Goal: Use online tool/utility

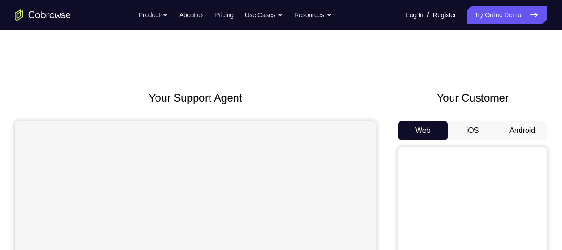
click at [525, 129] on button "Android" at bounding box center [522, 130] width 50 height 19
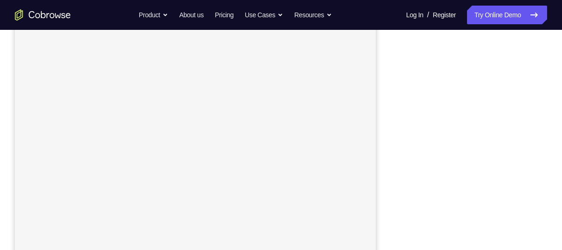
scroll to position [111, 0]
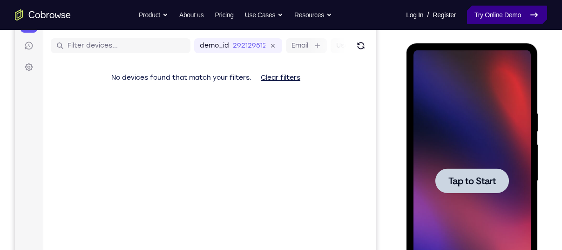
click at [466, 184] on span "Tap to Start" at bounding box center [471, 180] width 47 height 9
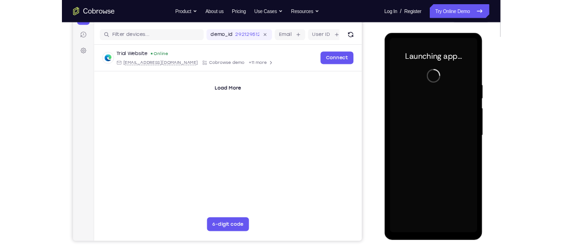
scroll to position [108, 0]
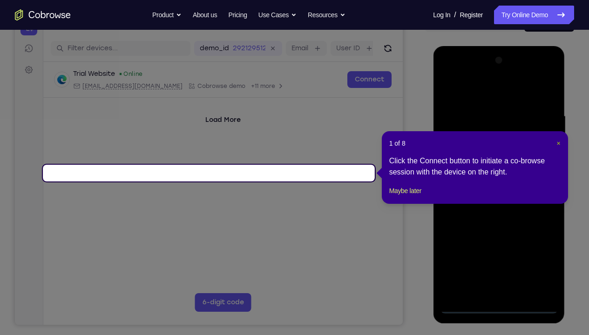
click at [558, 146] on span "×" at bounding box center [558, 143] width 4 height 7
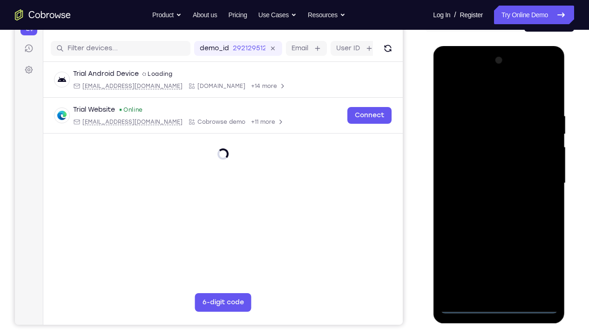
click at [503, 249] on div at bounding box center [498, 183] width 117 height 261
click at [499, 249] on div at bounding box center [498, 183] width 117 height 261
click at [543, 249] on div at bounding box center [498, 183] width 117 height 261
click at [468, 84] on div at bounding box center [498, 183] width 117 height 261
click at [539, 175] on div at bounding box center [498, 183] width 117 height 261
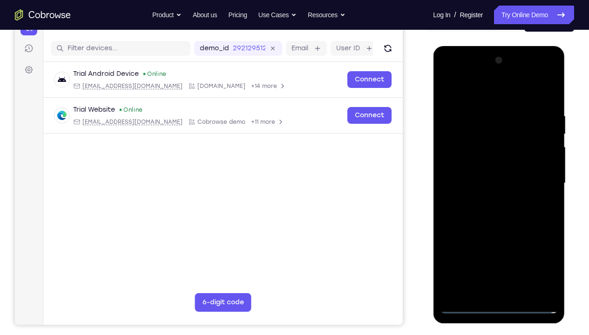
click at [488, 202] on div at bounding box center [498, 183] width 117 height 261
click at [500, 171] on div at bounding box center [498, 183] width 117 height 261
click at [475, 163] on div at bounding box center [498, 183] width 117 height 261
click at [492, 185] on div at bounding box center [498, 183] width 117 height 261
click at [500, 229] on div at bounding box center [498, 183] width 117 height 261
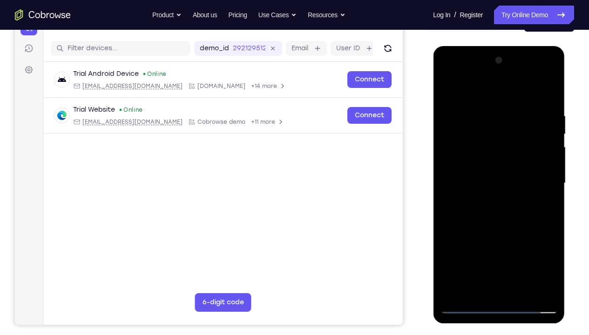
click at [524, 249] on div at bounding box center [498, 183] width 117 height 261
click at [496, 231] on div at bounding box center [498, 183] width 117 height 261
click at [499, 161] on div at bounding box center [498, 183] width 117 height 261
click at [481, 249] on div at bounding box center [498, 183] width 117 height 261
click at [477, 249] on div at bounding box center [498, 183] width 117 height 261
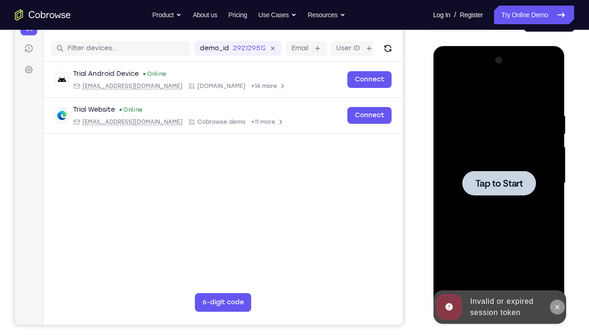
click at [553, 249] on icon at bounding box center [556, 307] width 7 height 7
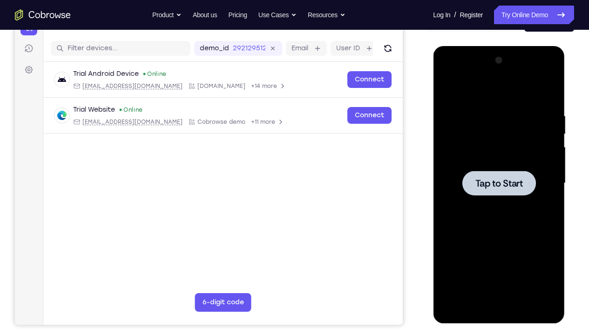
click at [495, 175] on div at bounding box center [499, 183] width 74 height 25
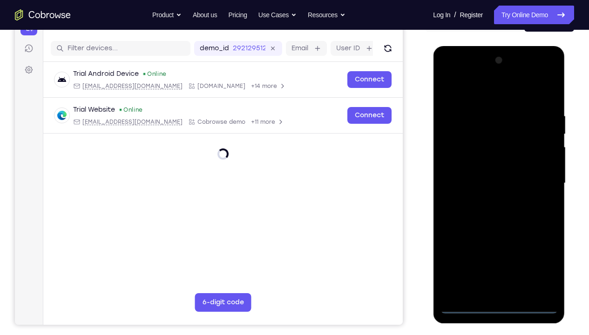
click at [497, 249] on div at bounding box center [498, 183] width 117 height 261
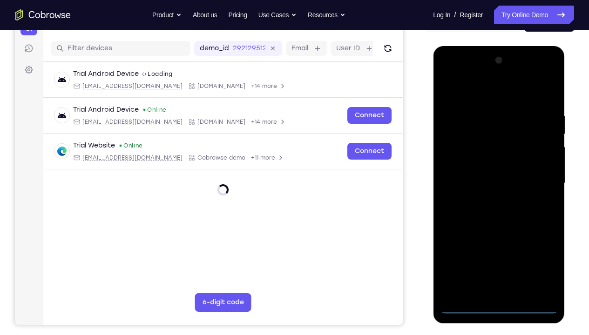
click at [537, 249] on div at bounding box center [498, 183] width 117 height 261
click at [488, 92] on div at bounding box center [498, 183] width 117 height 261
click at [538, 181] on div at bounding box center [498, 183] width 117 height 261
click at [489, 199] on div at bounding box center [498, 183] width 117 height 261
click at [521, 160] on div at bounding box center [498, 183] width 117 height 261
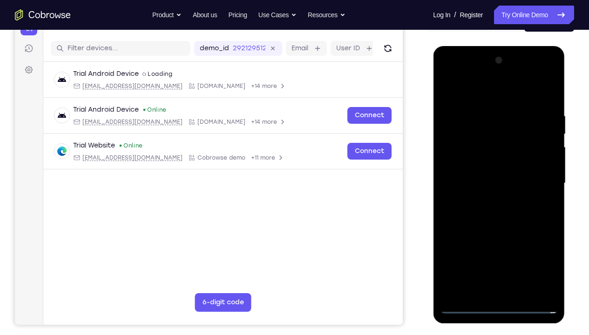
click at [494, 177] on div at bounding box center [498, 183] width 117 height 261
click at [499, 202] on div at bounding box center [498, 183] width 117 height 261
click at [493, 200] on div at bounding box center [498, 183] width 117 height 261
click at [497, 163] on div at bounding box center [498, 183] width 117 height 261
click at [519, 249] on div at bounding box center [498, 183] width 117 height 261
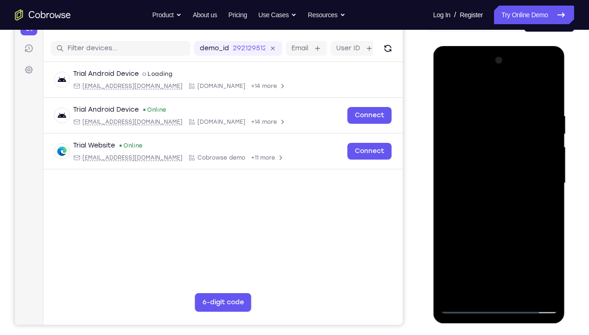
click at [504, 234] on div at bounding box center [498, 183] width 117 height 261
click at [501, 159] on div at bounding box center [498, 183] width 117 height 261
click at [473, 249] on div at bounding box center [498, 183] width 117 height 261
click at [549, 237] on div at bounding box center [498, 183] width 117 height 261
click at [544, 197] on div at bounding box center [498, 183] width 117 height 261
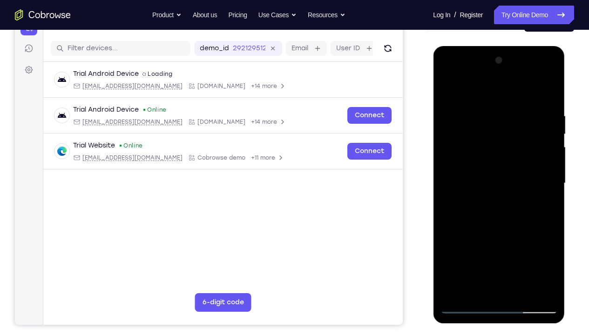
click at [542, 206] on div at bounding box center [498, 183] width 117 height 261
click at [448, 91] on div at bounding box center [498, 183] width 117 height 261
drag, startPoint x: 493, startPoint y: 169, endPoint x: 506, endPoint y: 318, distance: 149.5
click at [506, 249] on div at bounding box center [499, 185] width 132 height 278
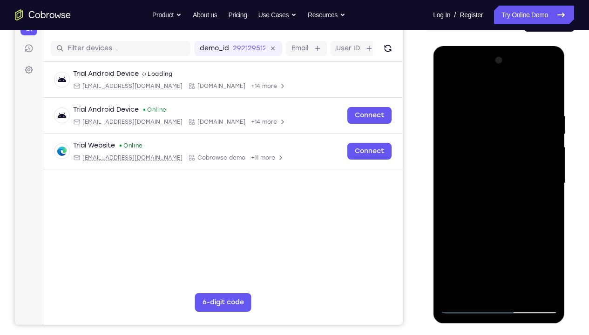
click at [546, 113] on div at bounding box center [498, 183] width 117 height 261
click at [547, 94] on div at bounding box center [498, 183] width 117 height 261
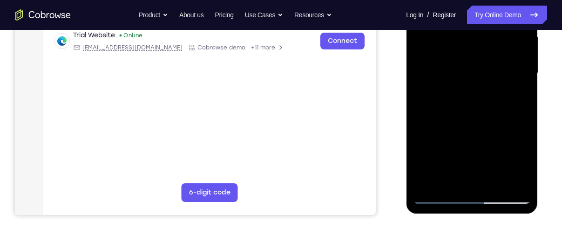
scroll to position [219, 0]
click at [521, 115] on div at bounding box center [471, 72] width 117 height 261
click at [524, 115] on div at bounding box center [471, 72] width 117 height 261
click at [527, 170] on div at bounding box center [471, 72] width 117 height 261
click at [514, 183] on div at bounding box center [471, 72] width 117 height 261
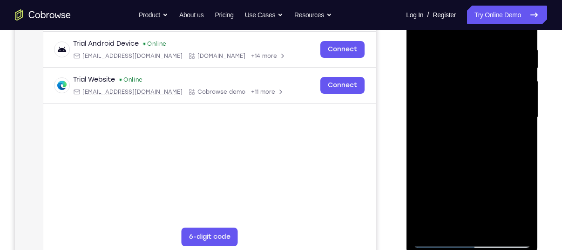
scroll to position [175, 0]
click at [426, 224] on div at bounding box center [471, 116] width 117 height 261
click at [459, 50] on div at bounding box center [471, 116] width 117 height 261
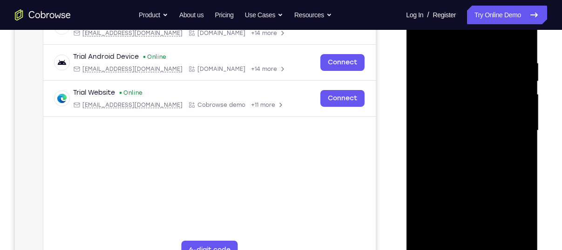
scroll to position [157, 0]
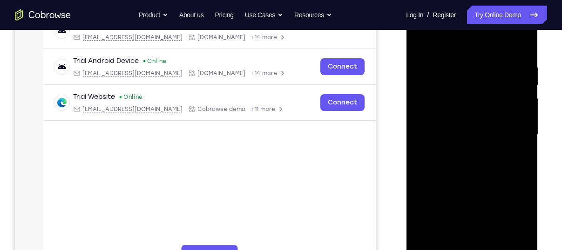
click at [508, 241] on div at bounding box center [471, 134] width 117 height 261
click at [521, 44] on div at bounding box center [471, 134] width 117 height 261
drag, startPoint x: 519, startPoint y: 63, endPoint x: 436, endPoint y: 77, distance: 84.4
click at [436, 77] on div at bounding box center [471, 134] width 117 height 261
click at [496, 60] on div at bounding box center [471, 134] width 117 height 261
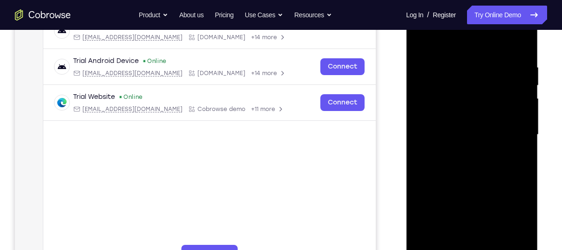
click at [520, 156] on div at bounding box center [471, 134] width 117 height 261
click at [519, 45] on div at bounding box center [471, 134] width 117 height 261
drag, startPoint x: 478, startPoint y: 153, endPoint x: 490, endPoint y: 100, distance: 54.6
click at [490, 100] on div at bounding box center [471, 134] width 117 height 261
drag, startPoint x: 477, startPoint y: 136, endPoint x: 483, endPoint y: 53, distance: 82.6
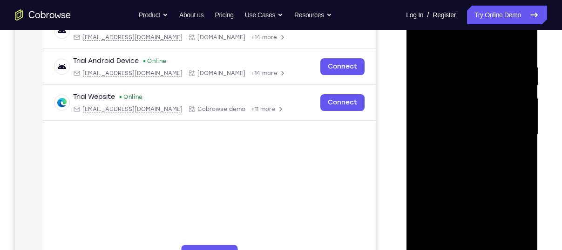
click at [483, 53] on div at bounding box center [471, 134] width 117 height 261
drag, startPoint x: 485, startPoint y: 160, endPoint x: 490, endPoint y: 89, distance: 71.0
click at [490, 89] on div at bounding box center [471, 134] width 117 height 261
drag, startPoint x: 490, startPoint y: 126, endPoint x: 485, endPoint y: 41, distance: 84.9
click at [485, 41] on div at bounding box center [471, 134] width 117 height 261
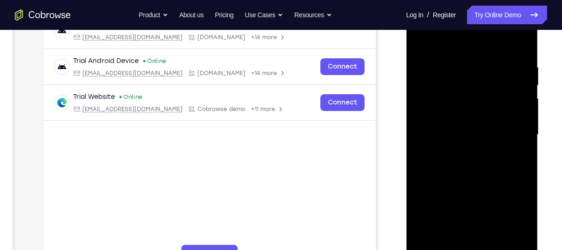
drag, startPoint x: 490, startPoint y: 110, endPoint x: 499, endPoint y: 34, distance: 75.9
click at [499, 34] on div at bounding box center [471, 134] width 117 height 261
drag, startPoint x: 489, startPoint y: 152, endPoint x: 503, endPoint y: 60, distance: 92.8
click at [503, 60] on div at bounding box center [471, 134] width 117 height 261
drag, startPoint x: 503, startPoint y: 163, endPoint x: 499, endPoint y: 111, distance: 52.8
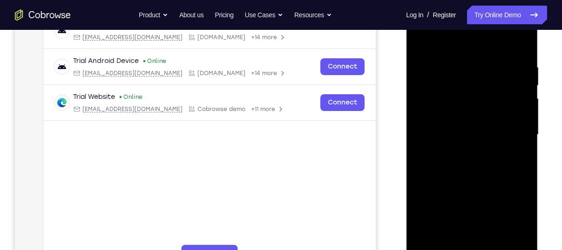
click at [499, 111] on div at bounding box center [471, 134] width 117 height 261
drag, startPoint x: 492, startPoint y: 157, endPoint x: 495, endPoint y: 74, distance: 83.4
click at [495, 74] on div at bounding box center [471, 134] width 117 height 261
drag, startPoint x: 491, startPoint y: 127, endPoint x: 487, endPoint y: 62, distance: 64.4
click at [487, 62] on div at bounding box center [471, 134] width 117 height 261
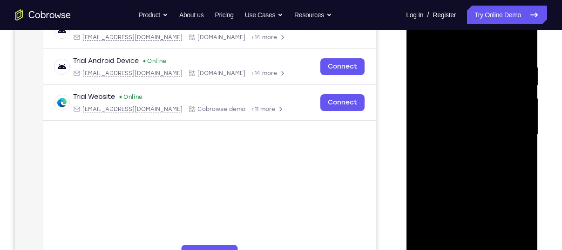
drag, startPoint x: 475, startPoint y: 144, endPoint x: 469, endPoint y: 70, distance: 74.7
click at [469, 70] on div at bounding box center [471, 134] width 117 height 261
drag, startPoint x: 469, startPoint y: 70, endPoint x: 474, endPoint y: 27, distance: 43.0
click at [474, 27] on div at bounding box center [471, 134] width 117 height 261
click at [522, 132] on div at bounding box center [471, 134] width 117 height 261
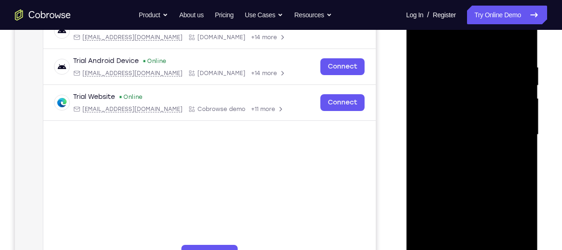
click at [526, 120] on div at bounding box center [471, 134] width 117 height 261
click at [525, 122] on div at bounding box center [471, 134] width 117 height 261
drag, startPoint x: 495, startPoint y: 166, endPoint x: 499, endPoint y: 93, distance: 73.2
click at [499, 93] on div at bounding box center [471, 134] width 117 height 261
drag, startPoint x: 483, startPoint y: 177, endPoint x: 480, endPoint y: 110, distance: 66.7
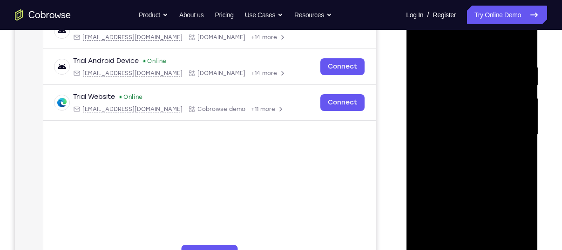
click at [480, 110] on div at bounding box center [471, 134] width 117 height 261
drag, startPoint x: 484, startPoint y: 163, endPoint x: 488, endPoint y: 43, distance: 119.3
click at [488, 43] on div at bounding box center [471, 134] width 117 height 261
drag, startPoint x: 484, startPoint y: 128, endPoint x: 488, endPoint y: 56, distance: 71.3
click at [488, 56] on div at bounding box center [471, 134] width 117 height 261
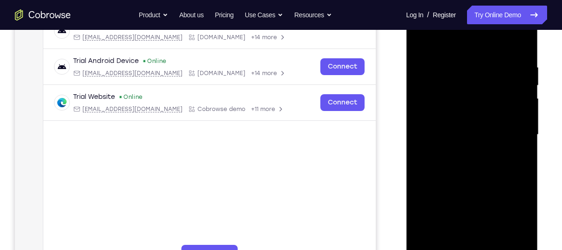
drag, startPoint x: 463, startPoint y: 169, endPoint x: 469, endPoint y: 86, distance: 84.0
click at [469, 86] on div at bounding box center [471, 134] width 117 height 261
drag, startPoint x: 469, startPoint y: 111, endPoint x: 468, endPoint y: 53, distance: 58.2
click at [468, 53] on div at bounding box center [471, 134] width 117 height 261
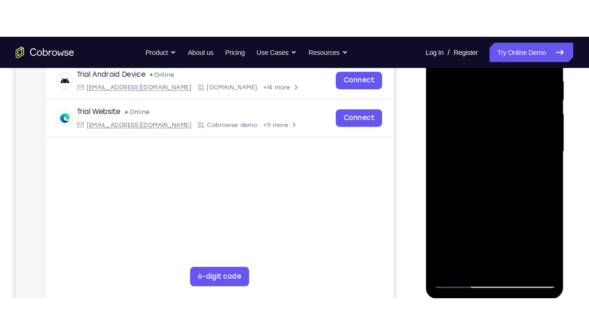
scroll to position [182, 0]
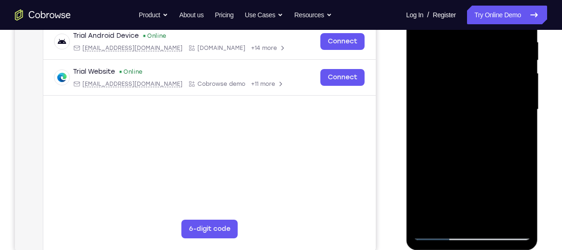
drag, startPoint x: 477, startPoint y: 176, endPoint x: 492, endPoint y: 112, distance: 66.0
click at [492, 112] on div at bounding box center [471, 109] width 117 height 261
drag, startPoint x: 506, startPoint y: 154, endPoint x: 499, endPoint y: 96, distance: 58.2
drag, startPoint x: 93, startPoint y: 124, endPoint x: 539, endPoint y: 131, distance: 446.2
click at [539, 131] on div at bounding box center [472, 108] width 149 height 286
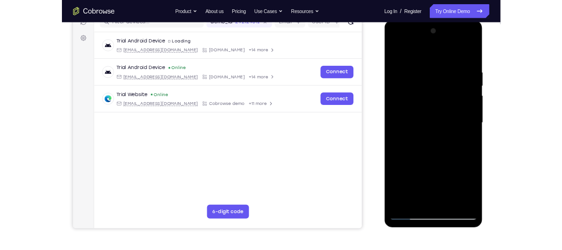
scroll to position [125, 0]
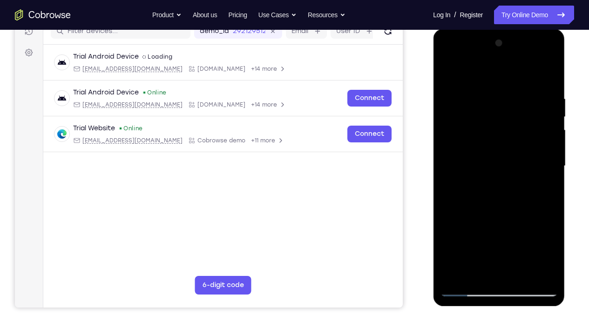
drag, startPoint x: 518, startPoint y: 190, endPoint x: 530, endPoint y: 132, distance: 59.9
click at [530, 132] on div at bounding box center [498, 166] width 117 height 261
drag, startPoint x: 522, startPoint y: 200, endPoint x: 526, endPoint y: 136, distance: 63.4
click at [526, 136] on div at bounding box center [498, 166] width 117 height 261
drag, startPoint x: 505, startPoint y: 217, endPoint x: 532, endPoint y: 122, distance: 99.7
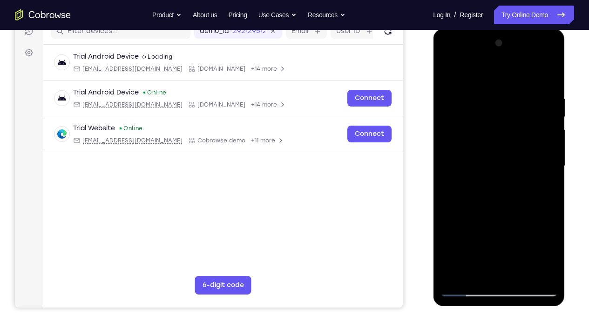
click at [532, 122] on div at bounding box center [498, 166] width 117 height 261
drag, startPoint x: 500, startPoint y: 189, endPoint x: 513, endPoint y: 120, distance: 70.1
click at [513, 120] on div at bounding box center [498, 166] width 117 height 261
drag, startPoint x: 507, startPoint y: 150, endPoint x: 515, endPoint y: 94, distance: 57.3
click at [515, 94] on div at bounding box center [498, 166] width 117 height 261
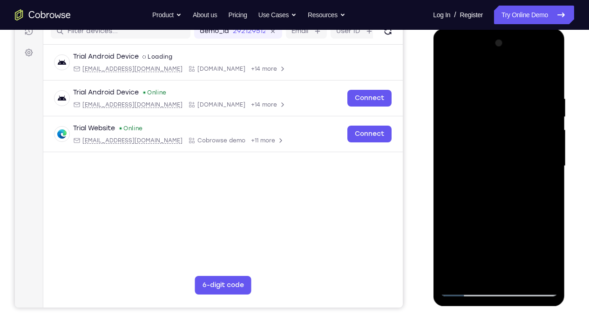
click at [455, 249] on div at bounding box center [498, 166] width 117 height 261
drag, startPoint x: 483, startPoint y: 163, endPoint x: 495, endPoint y: 333, distance: 170.8
click at [495, 249] on html "Online web based iOS Simulators and Android Emulators. Run iPhone, iPad, Mobile…" at bounding box center [499, 168] width 133 height 279
click at [553, 208] on div at bounding box center [498, 166] width 117 height 261
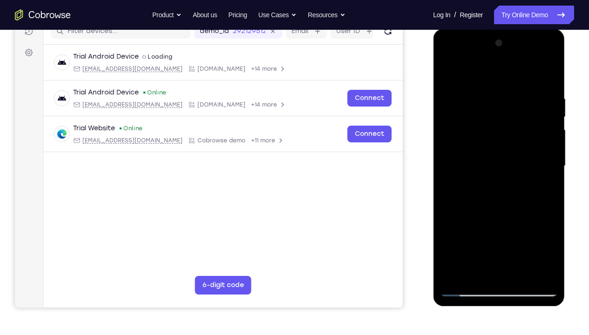
click at [507, 212] on div at bounding box center [498, 166] width 117 height 261
drag, startPoint x: 505, startPoint y: 139, endPoint x: 527, endPoint y: 335, distance: 196.7
click at [527, 249] on html "Online web based iOS Simulators and Android Emulators. Run iPhone, iPad, Mobile…" at bounding box center [499, 168] width 133 height 279
click at [549, 186] on div at bounding box center [498, 166] width 117 height 261
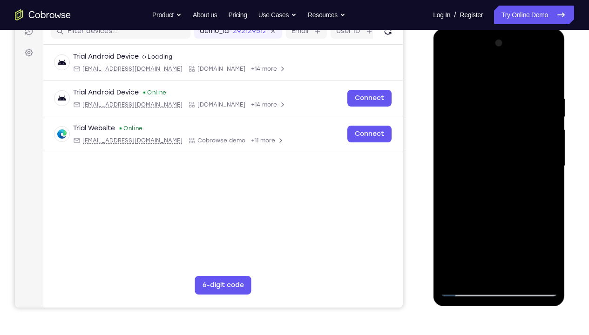
click at [549, 186] on div at bounding box center [498, 166] width 117 height 261
click at [485, 96] on div at bounding box center [498, 166] width 117 height 261
click at [541, 184] on div at bounding box center [498, 166] width 117 height 261
click at [542, 74] on div at bounding box center [498, 166] width 117 height 261
click at [543, 249] on div at bounding box center [498, 166] width 117 height 261
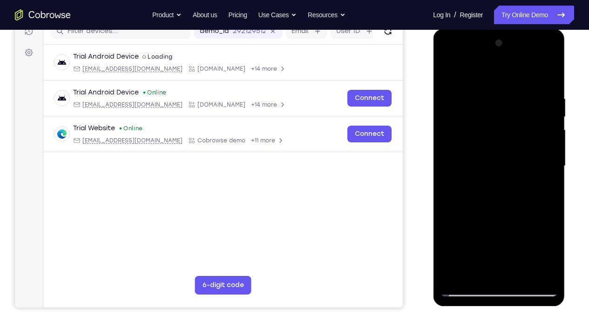
click at [447, 70] on div at bounding box center [498, 166] width 117 height 261
drag, startPoint x: 500, startPoint y: 186, endPoint x: 501, endPoint y: 52, distance: 133.6
click at [501, 52] on div at bounding box center [498, 166] width 117 height 261
drag, startPoint x: 494, startPoint y: 178, endPoint x: 501, endPoint y: 52, distance: 125.9
click at [501, 52] on div at bounding box center [498, 166] width 117 height 261
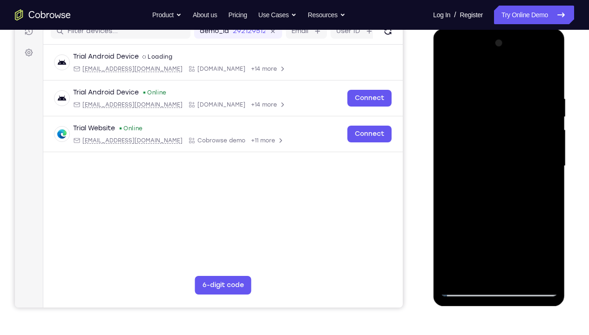
drag, startPoint x: 501, startPoint y: 179, endPoint x: 501, endPoint y: 92, distance: 87.5
click at [501, 92] on div at bounding box center [498, 166] width 117 height 261
drag, startPoint x: 503, startPoint y: 210, endPoint x: 520, endPoint y: 76, distance: 135.2
click at [520, 76] on div at bounding box center [498, 166] width 117 height 261
drag, startPoint x: 484, startPoint y: 230, endPoint x: 476, endPoint y: 129, distance: 102.3
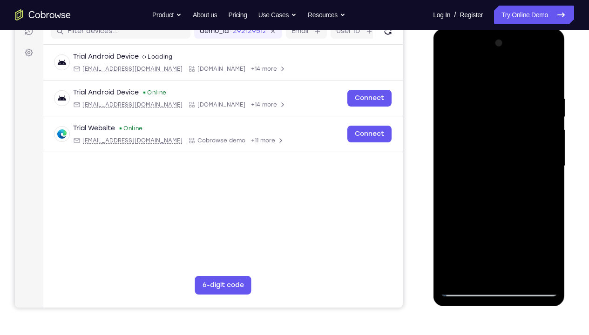
click at [476, 129] on div at bounding box center [498, 166] width 117 height 261
click at [455, 249] on div at bounding box center [498, 166] width 117 height 261
click at [495, 183] on div at bounding box center [498, 166] width 117 height 261
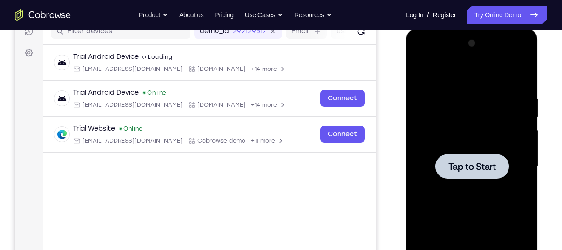
click at [460, 155] on div at bounding box center [472, 166] width 74 height 25
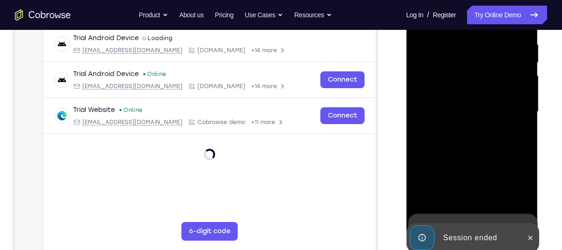
scroll to position [180, 0]
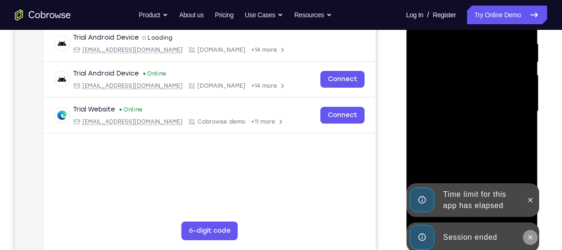
click at [533, 235] on icon at bounding box center [529, 236] width 7 height 7
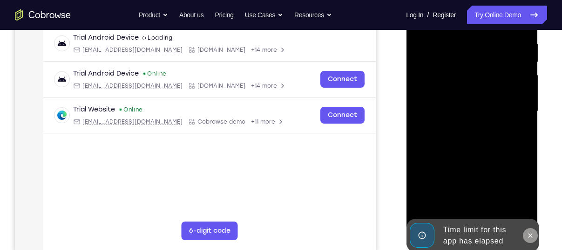
click at [529, 197] on div at bounding box center [471, 111] width 117 height 261
click at [530, 232] on icon at bounding box center [529, 234] width 7 height 7
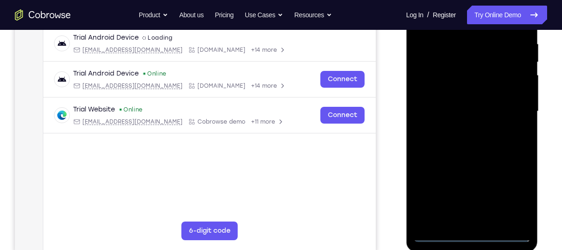
click at [474, 235] on div at bounding box center [471, 111] width 117 height 261
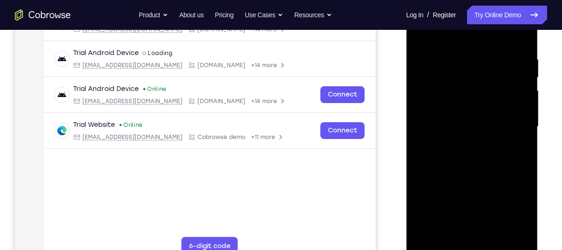
scroll to position [164, 0]
click at [514, 212] on div at bounding box center [471, 127] width 117 height 261
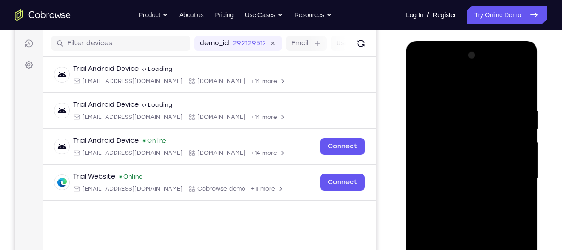
scroll to position [113, 0]
click at [424, 67] on div at bounding box center [471, 178] width 117 height 261
click at [506, 171] on div at bounding box center [471, 178] width 117 height 261
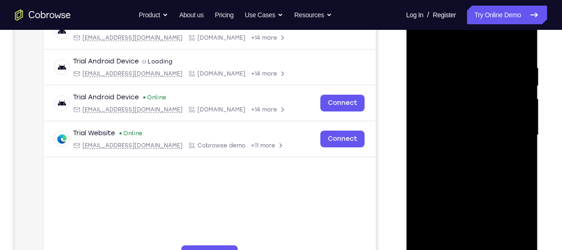
scroll to position [158, 0]
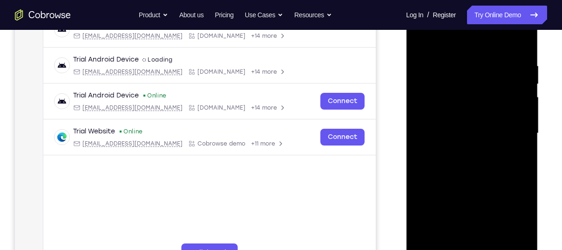
click at [443, 214] on div at bounding box center [471, 133] width 117 height 261
click at [462, 149] on div at bounding box center [471, 133] width 117 height 261
click at [451, 118] on div at bounding box center [471, 133] width 117 height 261
click at [446, 114] on div at bounding box center [471, 133] width 117 height 261
click at [451, 144] on div at bounding box center [471, 133] width 117 height 261
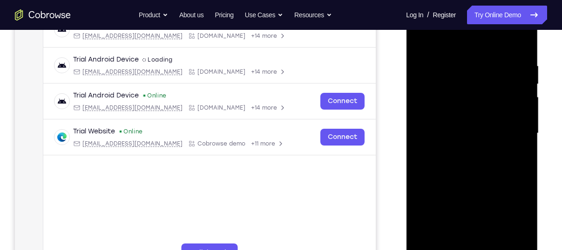
click at [447, 133] on div at bounding box center [471, 133] width 117 height 261
click at [457, 156] on div at bounding box center [471, 133] width 117 height 261
click at [519, 140] on div at bounding box center [471, 133] width 117 height 261
click at [446, 117] on div at bounding box center [471, 133] width 117 height 261
click at [438, 133] on div at bounding box center [471, 133] width 117 height 261
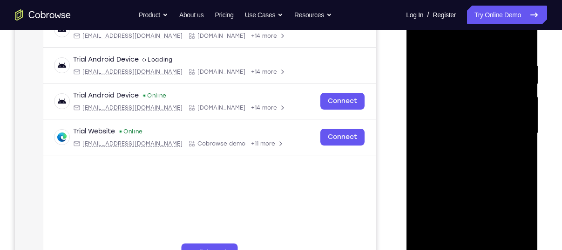
click at [453, 154] on div at bounding box center [471, 133] width 117 height 261
click at [447, 146] on div at bounding box center [471, 133] width 117 height 261
click at [448, 118] on div at bounding box center [471, 133] width 117 height 261
click at [465, 116] on div at bounding box center [471, 133] width 117 height 261
click at [456, 134] on div at bounding box center [471, 133] width 117 height 261
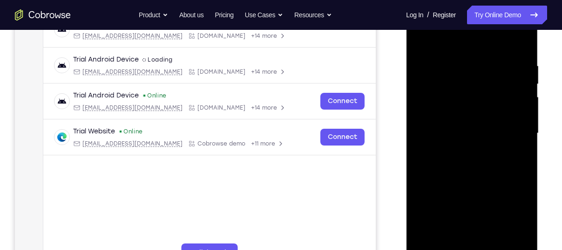
click at [457, 156] on div at bounding box center [471, 133] width 117 height 261
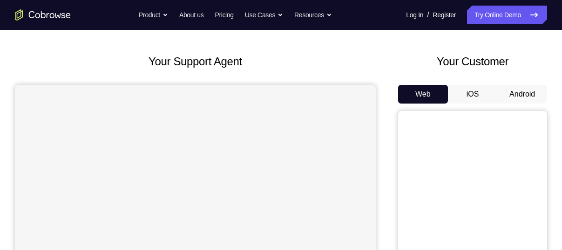
scroll to position [36, 0]
click at [419, 100] on button "Web" at bounding box center [423, 94] width 50 height 19
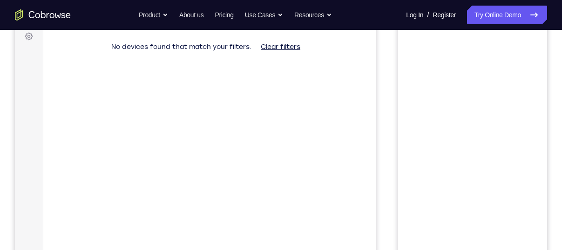
scroll to position [86, 0]
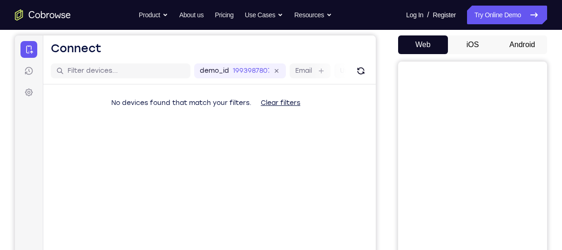
click at [506, 42] on button "Android" at bounding box center [522, 44] width 50 height 19
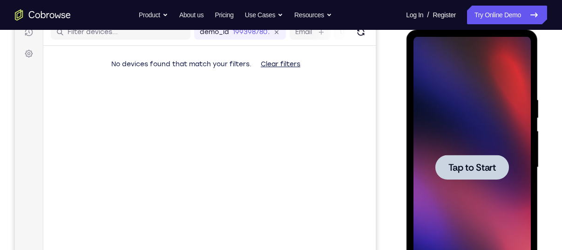
scroll to position [125, 0]
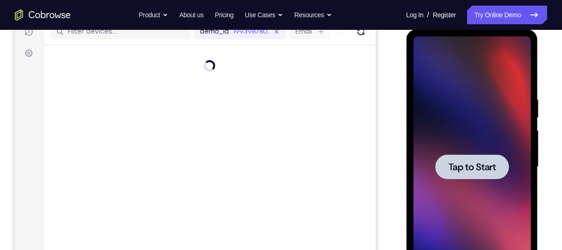
click at [452, 170] on span "Tap to Start" at bounding box center [471, 166] width 47 height 9
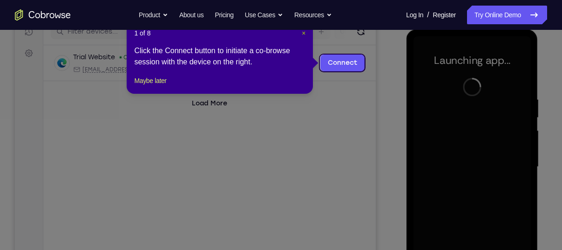
click at [304, 34] on span "×" at bounding box center [304, 32] width 4 height 7
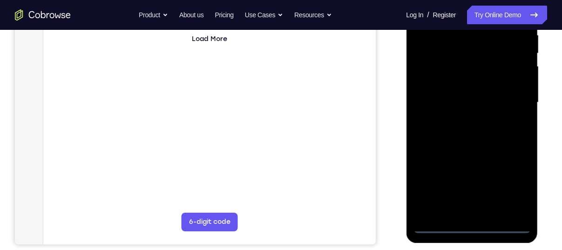
scroll to position [214, 0]
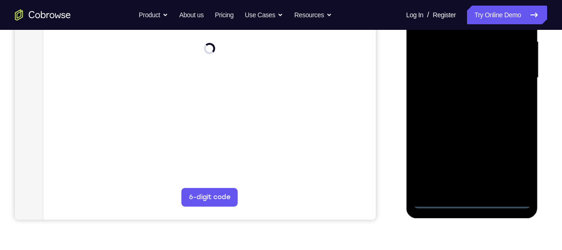
click at [471, 200] on div at bounding box center [471, 77] width 117 height 261
click at [513, 156] on div at bounding box center [471, 77] width 117 height 261
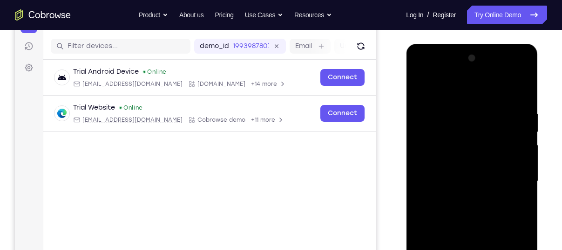
scroll to position [108, 0]
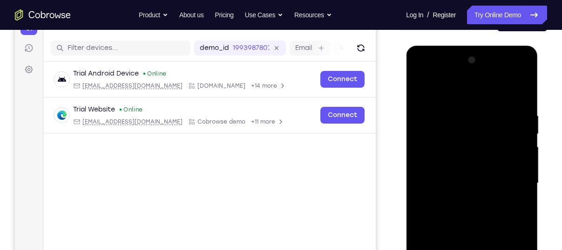
click at [420, 73] on div at bounding box center [471, 183] width 117 height 261
click at [509, 176] on div at bounding box center [471, 183] width 117 height 261
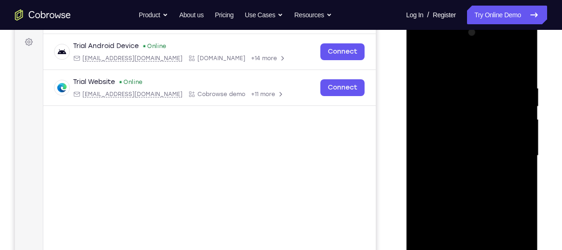
scroll to position [136, 0]
click at [441, 237] on div at bounding box center [471, 155] width 117 height 261
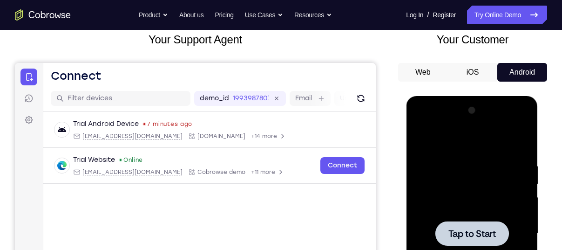
scroll to position [133, 0]
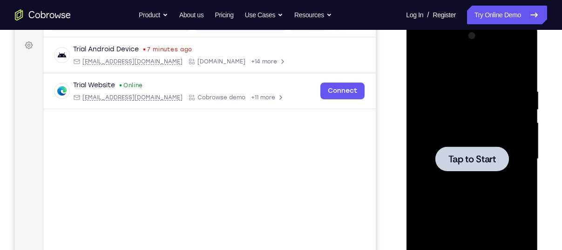
click at [473, 154] on span "Tap to Start" at bounding box center [471, 158] width 47 height 9
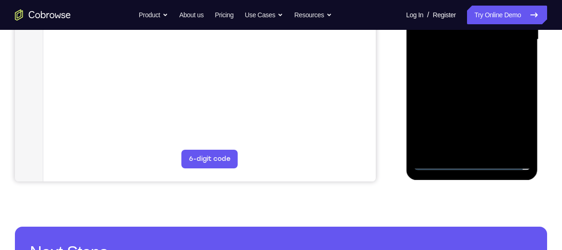
scroll to position [253, 0]
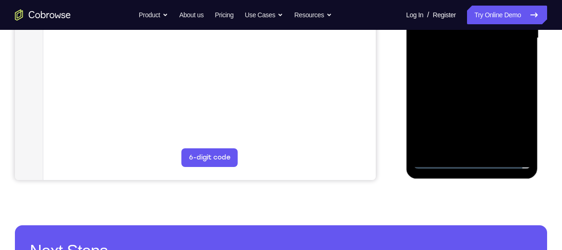
click at [471, 167] on div at bounding box center [471, 38] width 117 height 261
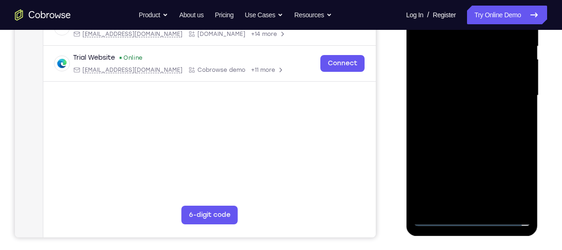
scroll to position [196, 0]
click at [510, 178] on div at bounding box center [471, 96] width 117 height 261
click at [473, 222] on div at bounding box center [471, 96] width 117 height 261
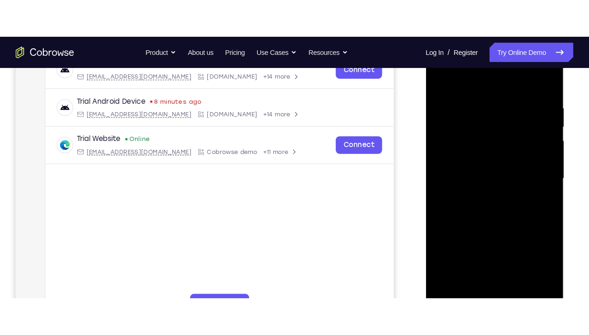
scroll to position [159, 0]
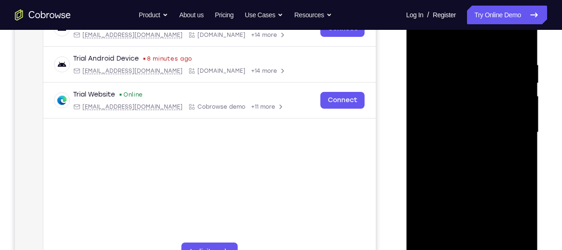
click at [516, 215] on div at bounding box center [471, 132] width 117 height 261
click at [445, 46] on div at bounding box center [471, 132] width 117 height 261
click at [510, 127] on div at bounding box center [471, 132] width 117 height 261
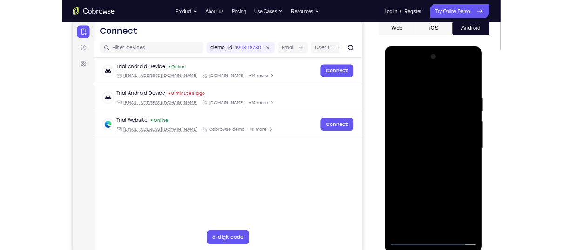
scroll to position [112, 0]
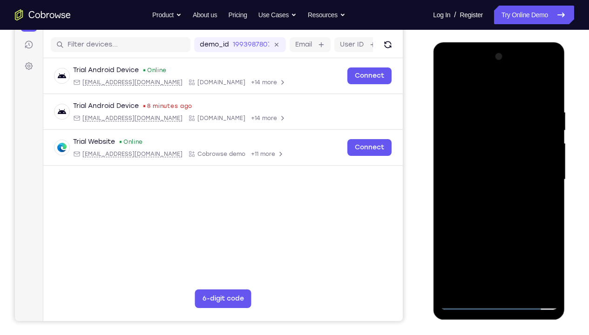
click at [488, 197] on div at bounding box center [498, 179] width 117 height 261
click at [485, 169] on div at bounding box center [498, 179] width 117 height 261
click at [485, 160] on div at bounding box center [498, 179] width 117 height 261
click at [485, 179] on div at bounding box center [498, 179] width 117 height 261
click at [515, 227] on div at bounding box center [498, 179] width 117 height 261
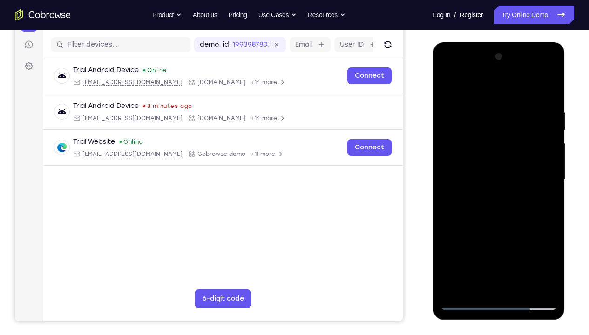
click at [488, 115] on div at bounding box center [498, 179] width 117 height 261
click at [542, 197] on div at bounding box center [498, 179] width 117 height 261
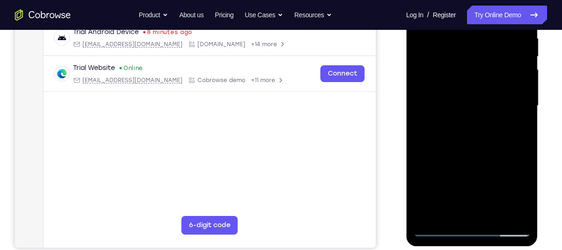
scroll to position [187, 0]
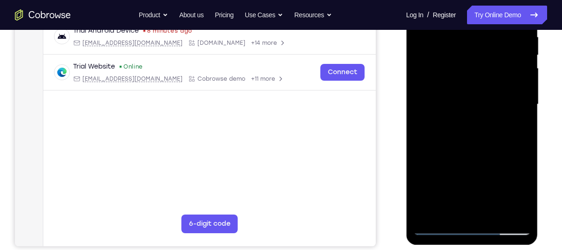
click at [437, 228] on div at bounding box center [471, 104] width 117 height 261
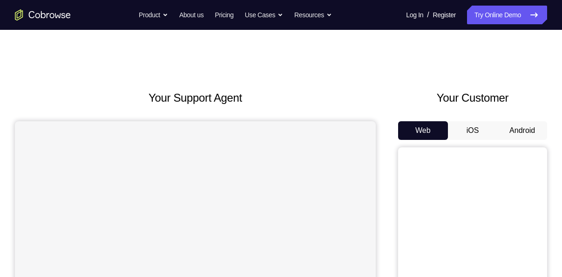
click at [508, 125] on button "Android" at bounding box center [522, 130] width 50 height 19
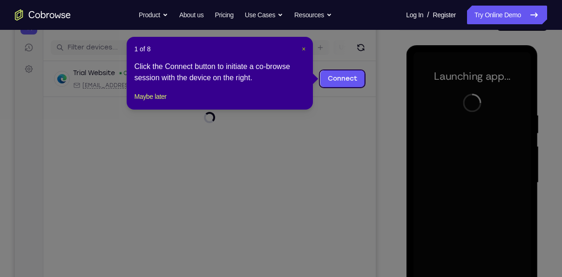
click at [303, 47] on span "×" at bounding box center [304, 48] width 4 height 7
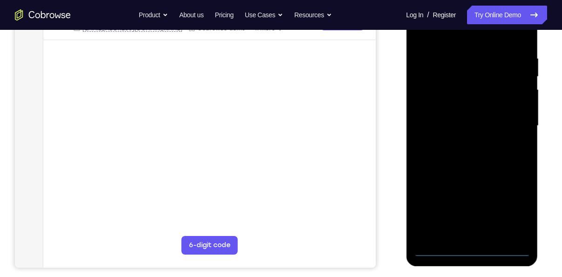
scroll to position [165, 0]
click at [472, 253] on div at bounding box center [471, 126] width 117 height 261
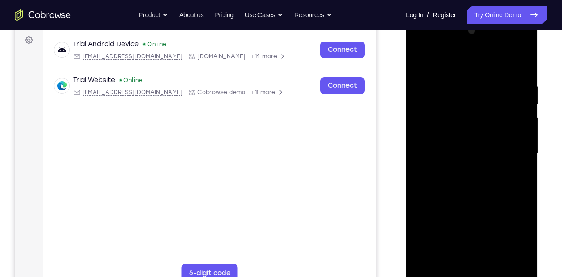
scroll to position [135, 0]
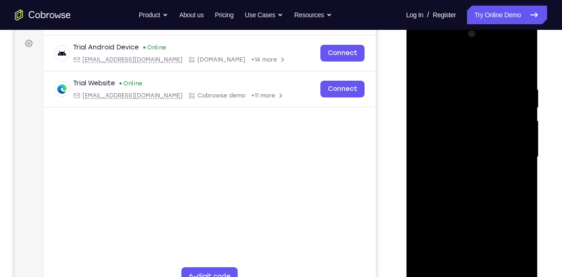
click at [509, 245] on div at bounding box center [471, 157] width 117 height 261
click at [446, 66] on div at bounding box center [471, 157] width 117 height 261
click at [511, 158] on div at bounding box center [471, 157] width 117 height 261
click at [462, 267] on div at bounding box center [471, 157] width 117 height 261
click at [473, 149] on div at bounding box center [471, 157] width 117 height 261
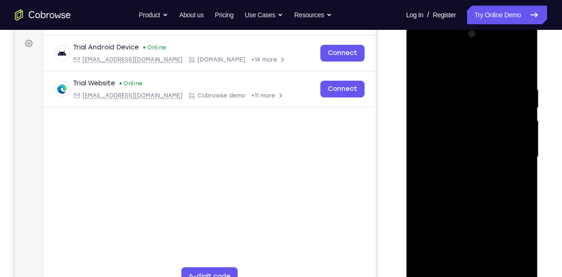
click at [462, 138] on div at bounding box center [471, 157] width 117 height 261
click at [468, 157] on div at bounding box center [471, 157] width 117 height 261
click at [470, 191] on div at bounding box center [471, 157] width 117 height 261
click at [470, 180] on div at bounding box center [471, 157] width 117 height 261
click at [483, 186] on div at bounding box center [471, 157] width 117 height 261
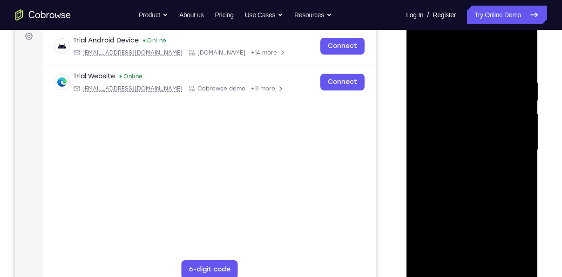
scroll to position [145, 0]
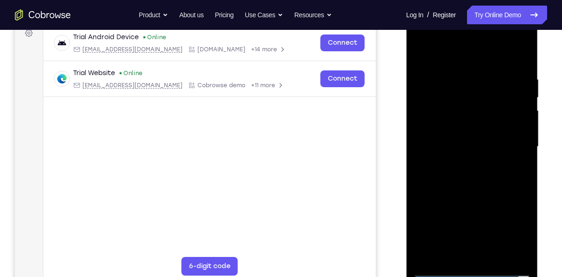
click at [493, 169] on div at bounding box center [471, 146] width 117 height 261
click at [522, 73] on div at bounding box center [471, 146] width 117 height 261
click at [519, 159] on div at bounding box center [471, 146] width 117 height 261
click at [515, 69] on div at bounding box center [471, 146] width 117 height 261
click at [475, 254] on div at bounding box center [471, 146] width 117 height 261
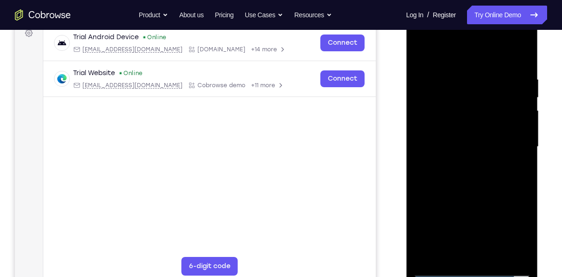
scroll to position [142, 0]
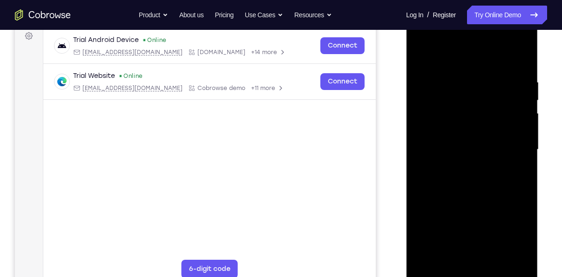
click at [510, 42] on div at bounding box center [471, 149] width 117 height 261
click at [422, 41] on div at bounding box center [471, 149] width 117 height 261
click at [436, 127] on div at bounding box center [471, 149] width 117 height 261
click at [486, 196] on div at bounding box center [471, 149] width 117 height 261
click at [496, 258] on div at bounding box center [471, 149] width 117 height 261
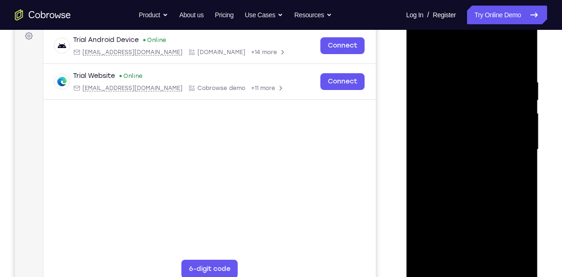
click at [478, 196] on div at bounding box center [471, 149] width 117 height 261
click at [475, 244] on div at bounding box center [471, 149] width 117 height 261
drag, startPoint x: 480, startPoint y: 143, endPoint x: 479, endPoint y: 224, distance: 81.5
click at [479, 224] on div at bounding box center [471, 149] width 117 height 261
drag, startPoint x: 442, startPoint y: 132, endPoint x: 441, endPoint y: 255, distance: 123.4
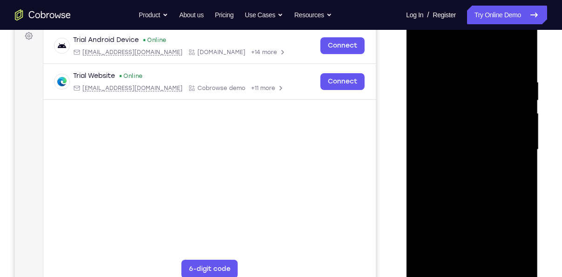
click at [441, 255] on div at bounding box center [471, 149] width 117 height 261
drag, startPoint x: 440, startPoint y: 123, endPoint x: 439, endPoint y: 254, distance: 130.4
click at [439, 254] on div at bounding box center [471, 149] width 117 height 261
drag, startPoint x: 466, startPoint y: 126, endPoint x: 469, endPoint y: 154, distance: 27.6
click at [469, 154] on div at bounding box center [471, 149] width 117 height 261
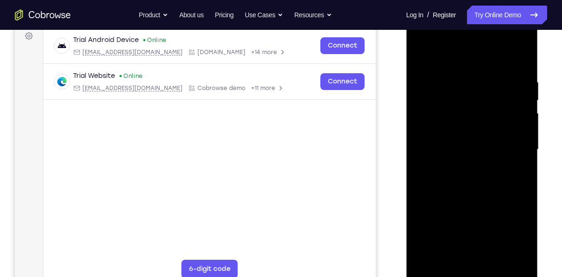
click at [421, 57] on div at bounding box center [471, 149] width 117 height 261
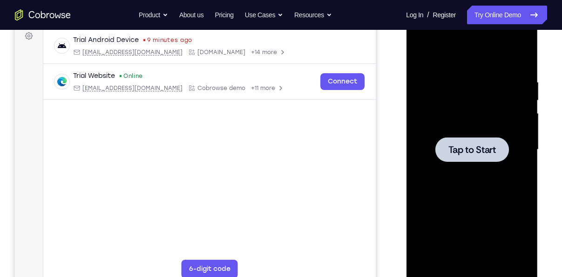
click at [471, 142] on div at bounding box center [472, 149] width 74 height 25
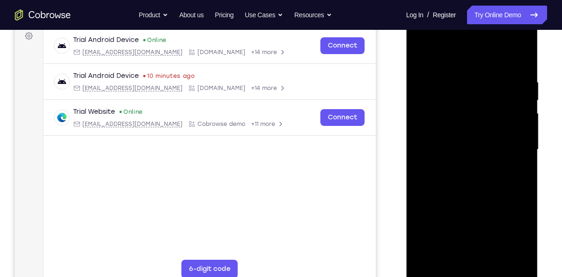
click at [473, 273] on div at bounding box center [471, 149] width 117 height 261
click at [511, 237] on div at bounding box center [471, 149] width 117 height 261
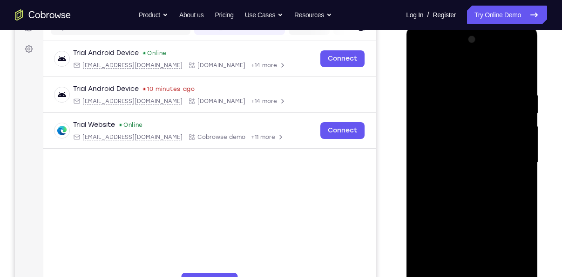
scroll to position [128, 0]
click at [448, 68] on div at bounding box center [471, 163] width 117 height 261
click at [507, 166] on div at bounding box center [471, 163] width 117 height 261
click at [461, 180] on div at bounding box center [471, 163] width 117 height 261
click at [467, 154] on div at bounding box center [471, 163] width 117 height 261
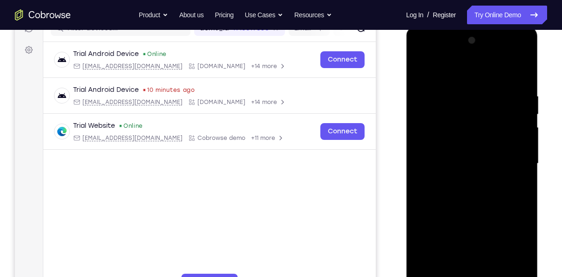
click at [465, 148] on div at bounding box center [471, 163] width 117 height 261
click at [461, 162] on div at bounding box center [471, 163] width 117 height 261
click at [476, 192] on div at bounding box center [471, 163] width 117 height 261
click at [470, 196] on div at bounding box center [471, 163] width 117 height 261
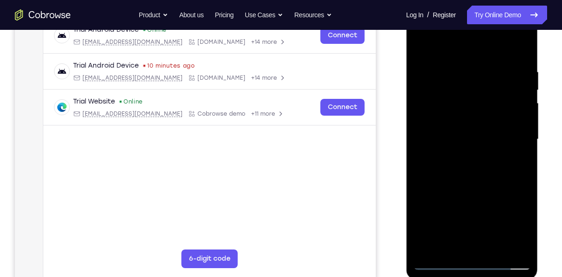
scroll to position [153, 0]
